Goal: Task Accomplishment & Management: Manage account settings

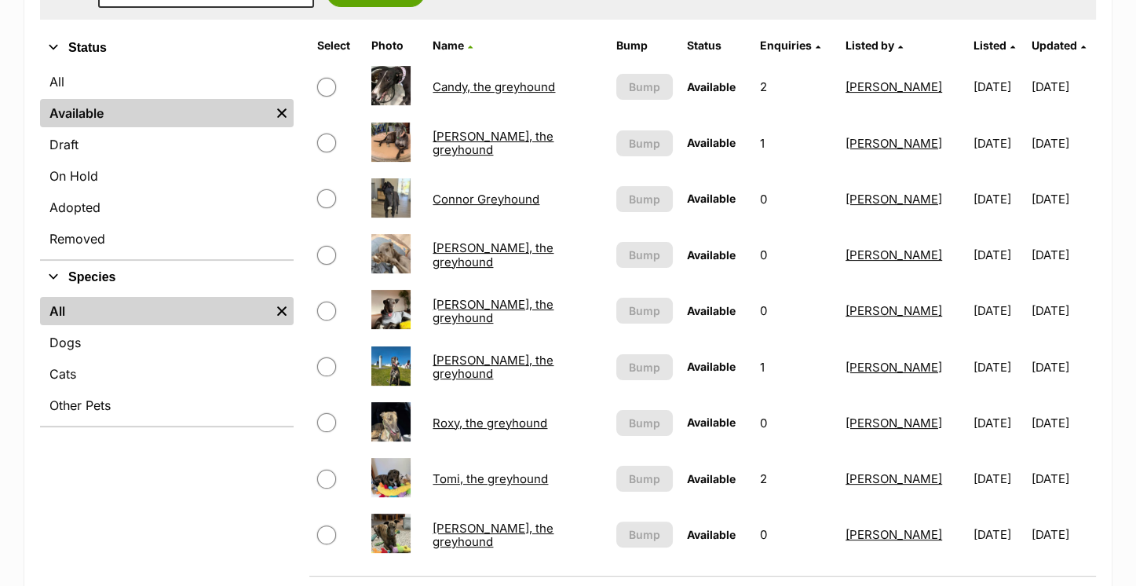
click at [477, 204] on td "Connor Greyhound" at bounding box center [517, 199] width 182 height 54
click at [471, 196] on link "Connor Greyhound" at bounding box center [486, 199] width 107 height 15
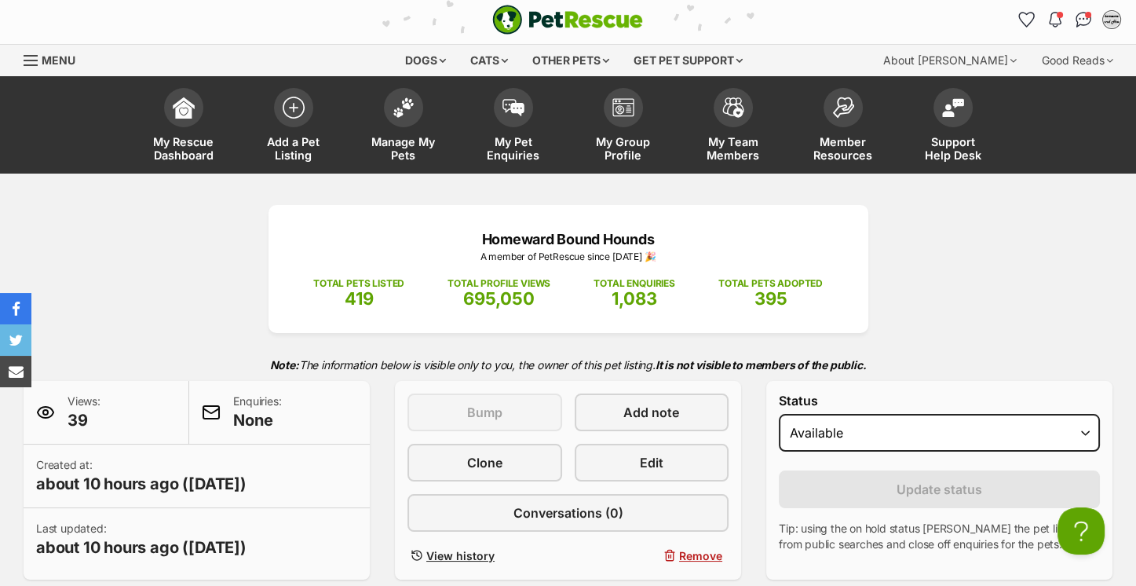
scroll to position [4, 0]
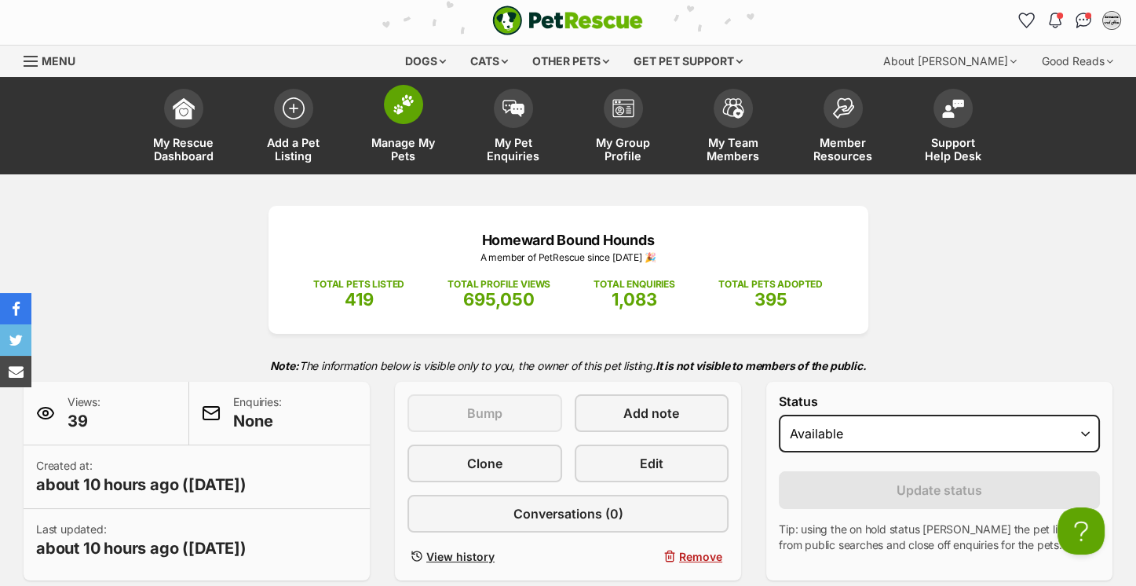
click at [429, 128] on link "Manage My Pets" at bounding box center [404, 127] width 110 height 93
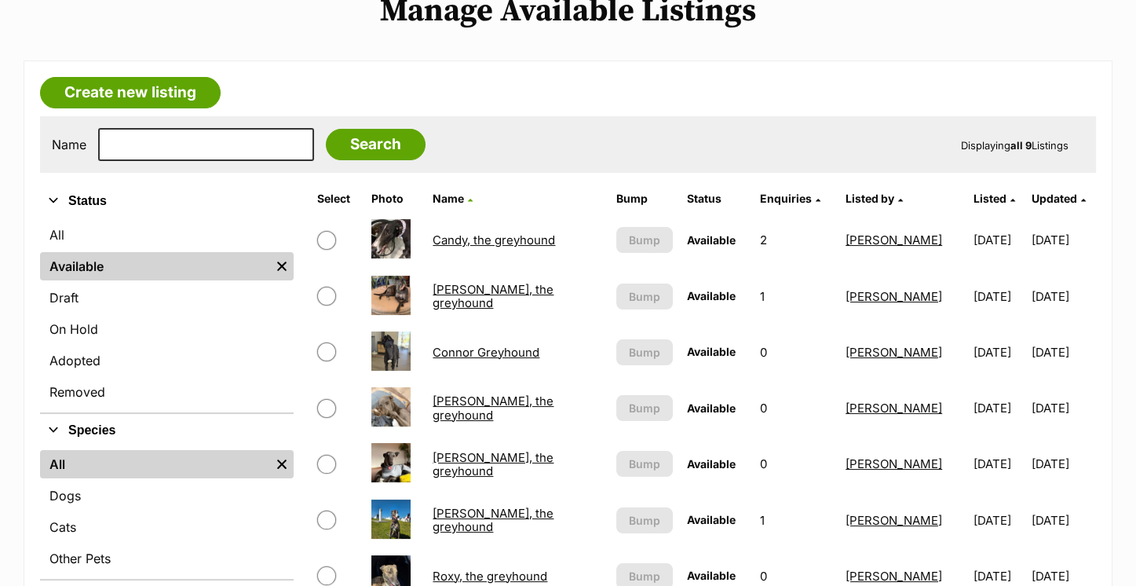
click at [503, 354] on link "Connor Greyhound" at bounding box center [486, 352] width 107 height 15
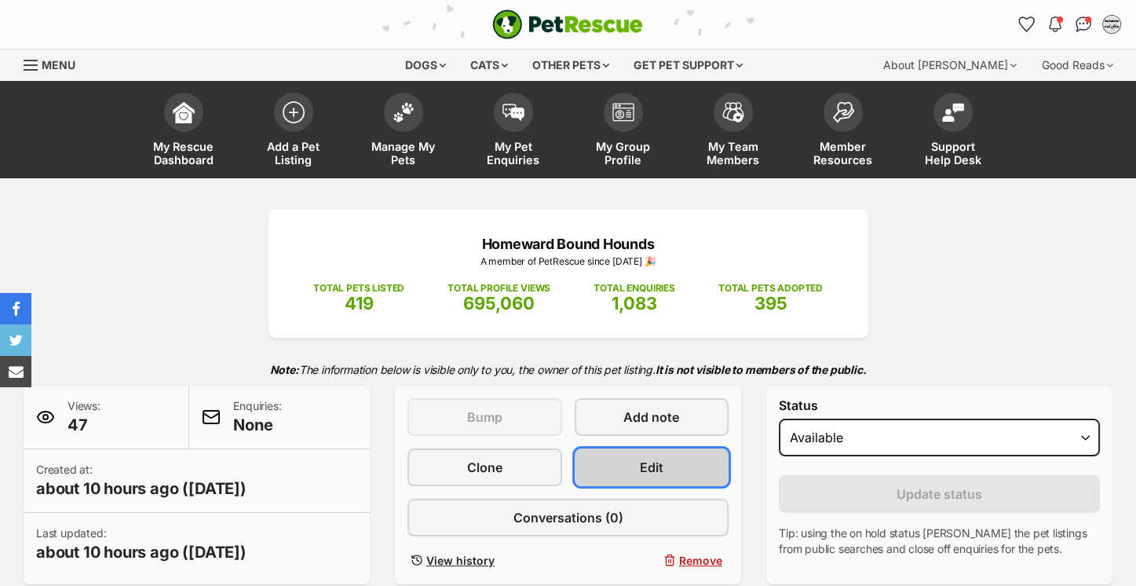
click at [622, 473] on link "Edit" at bounding box center [652, 467] width 155 height 38
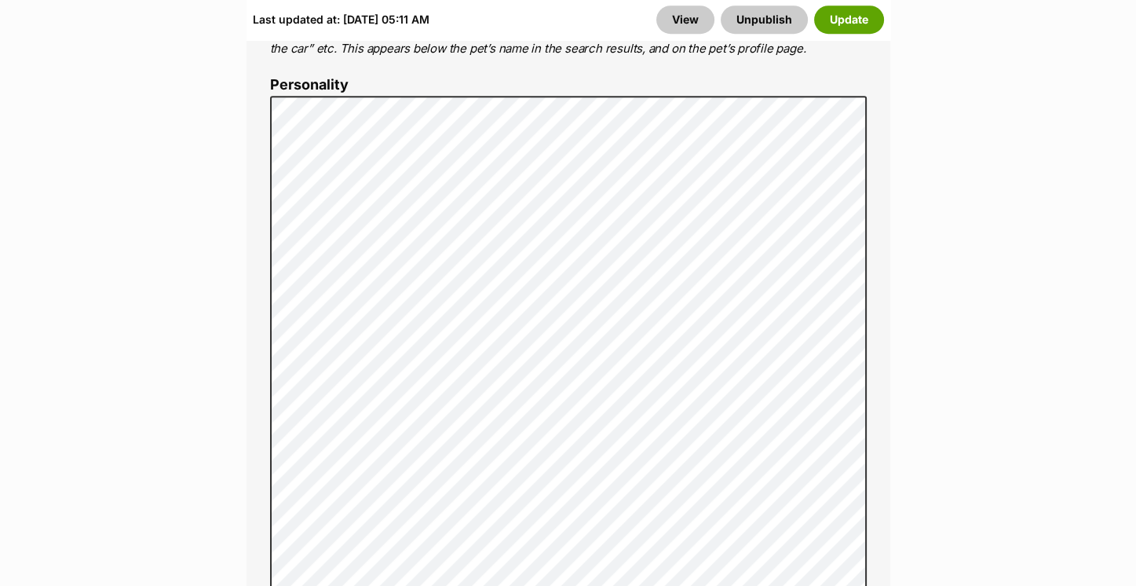
scroll to position [1412, 0]
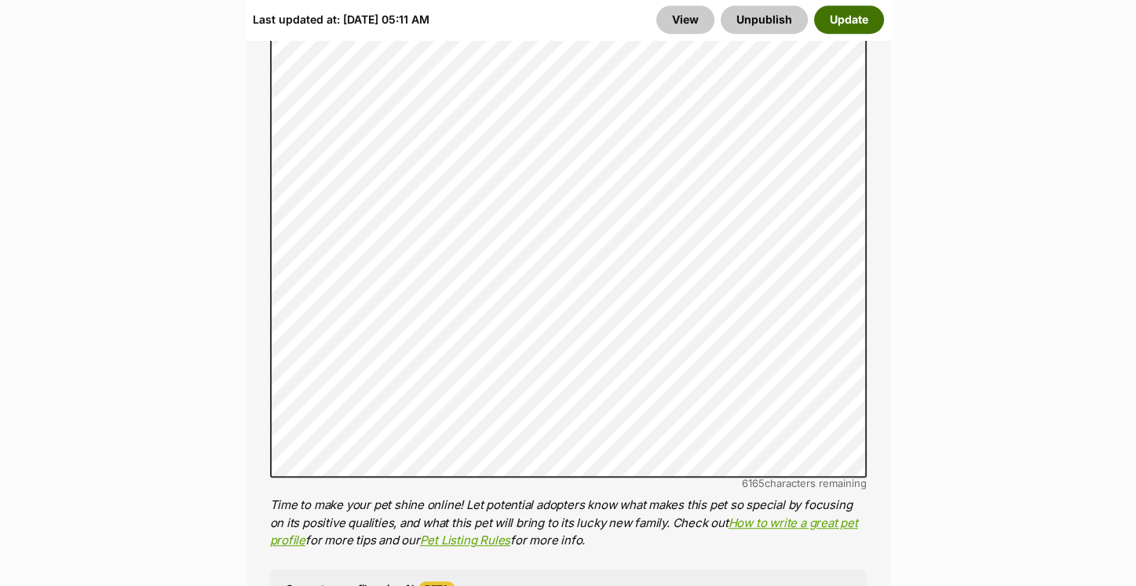
click at [861, 18] on button "Update" at bounding box center [849, 19] width 70 height 28
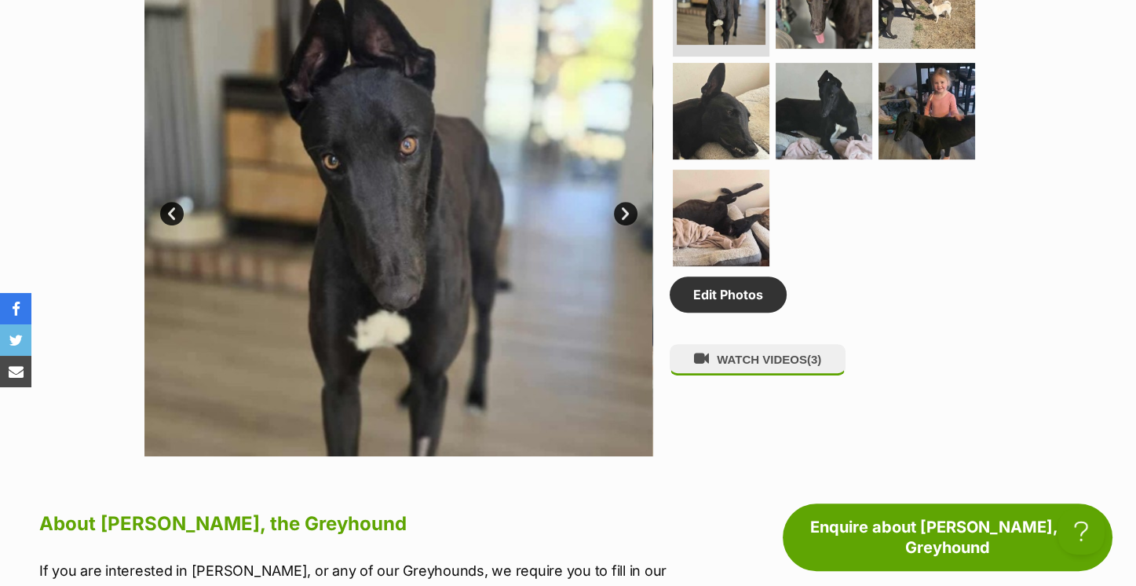
scroll to position [1188, 0]
